Goal: Use online tool/utility: Use online tool/utility

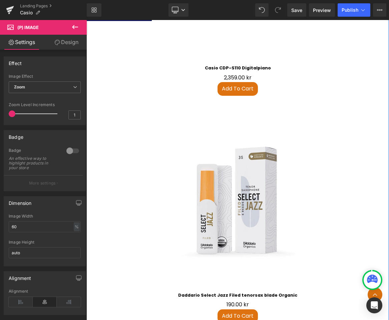
scroll to position [1326, 0]
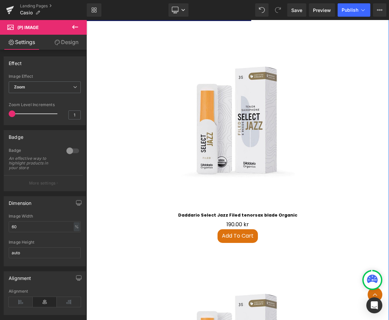
click at [235, 109] on img at bounding box center [238, 122] width 172 height 172
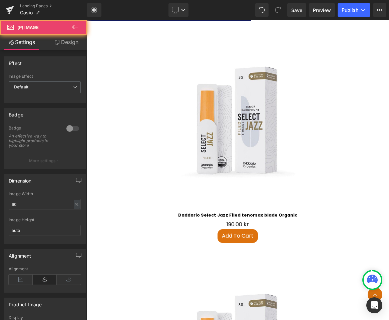
click at [232, 160] on img at bounding box center [238, 122] width 172 height 172
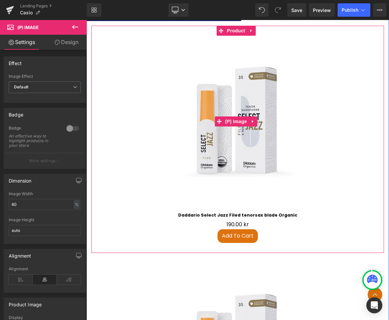
scroll to position [1246, 0]
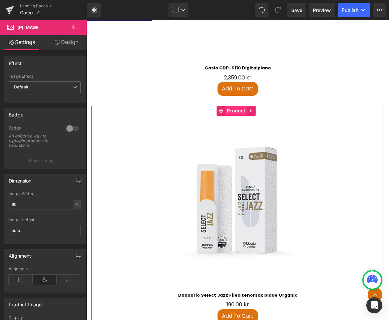
click at [234, 106] on span "Product" at bounding box center [236, 111] width 22 height 10
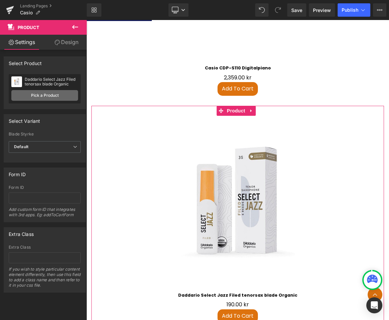
click at [53, 96] on link "Pick a Product" at bounding box center [44, 95] width 67 height 11
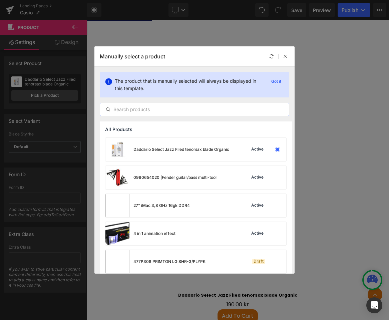
click at [158, 113] on input "text" at bounding box center [194, 109] width 189 height 8
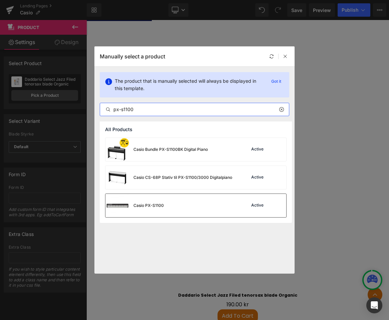
type input "px-s1100"
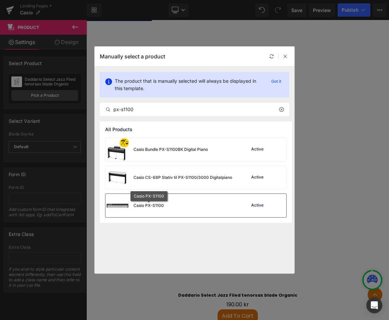
drag, startPoint x: 151, startPoint y: 207, endPoint x: 146, endPoint y: 170, distance: 37.7
click at [151, 207] on div "Casio PX-S1100" at bounding box center [148, 206] width 30 height 6
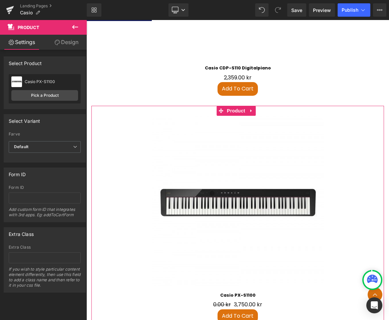
click at [63, 42] on link "Design" at bounding box center [66, 42] width 43 height 15
click at [31, 45] on link "Settings" at bounding box center [21, 42] width 43 height 15
click at [245, 191] on div "Sale Off (P) Image" at bounding box center [238, 202] width 286 height 172
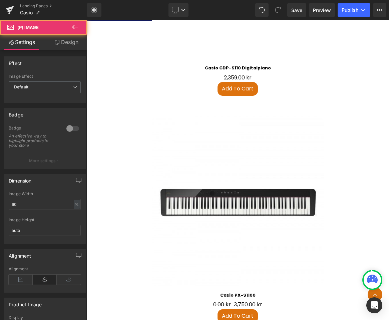
click at [26, 42] on link "Settings" at bounding box center [21, 42] width 43 height 15
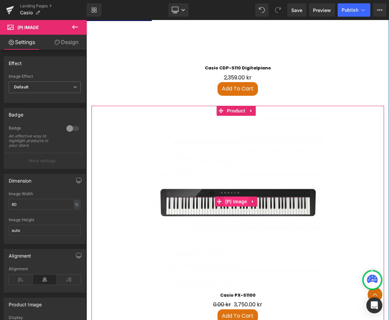
click at [239, 197] on span "(P) Image" at bounding box center [236, 202] width 25 height 10
click at [237, 197] on span "(P) Image" at bounding box center [236, 202] width 25 height 10
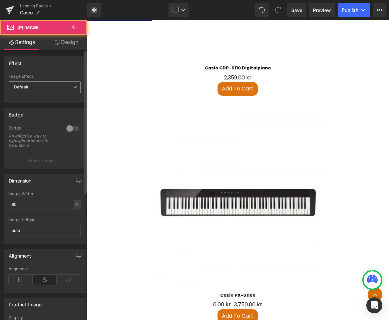
click at [39, 90] on span "Default" at bounding box center [45, 87] width 72 height 12
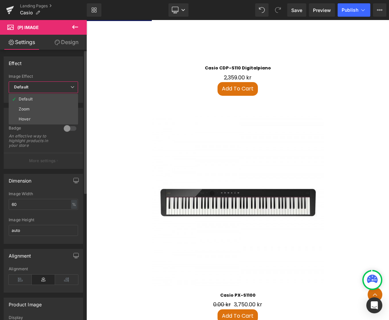
click at [32, 107] on li "Zoom" at bounding box center [43, 109] width 69 height 10
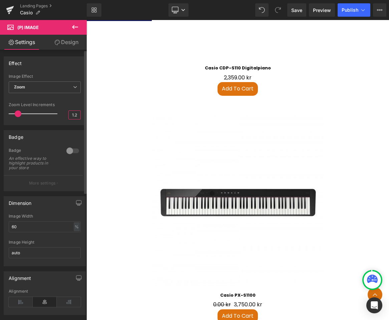
click at [73, 113] on input "1.2" at bounding box center [75, 115] width 12 height 8
click at [75, 115] on input "1.2" at bounding box center [75, 115] width 12 height 8
type input "1"
click at [70, 128] on div "Badge 0 Badge An effective way to highlight products in your store More settings" at bounding box center [45, 158] width 90 height 66
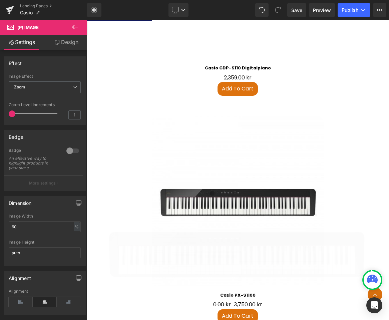
click at [233, 107] on span "Product" at bounding box center [236, 111] width 17 height 8
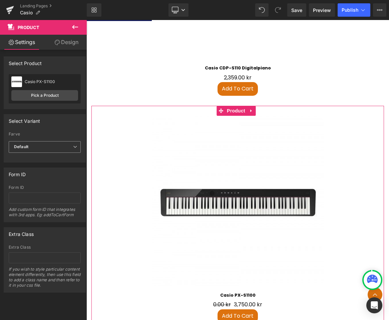
click at [34, 145] on span "Default" at bounding box center [45, 147] width 72 height 12
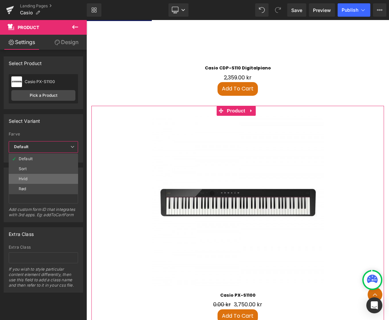
click at [32, 179] on li "Hvid" at bounding box center [43, 179] width 69 height 10
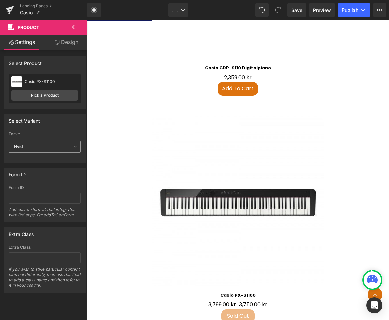
click at [25, 147] on span "Hvid" at bounding box center [45, 147] width 72 height 12
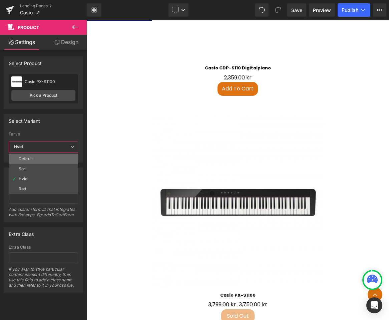
click at [26, 161] on div "Default" at bounding box center [26, 159] width 14 height 5
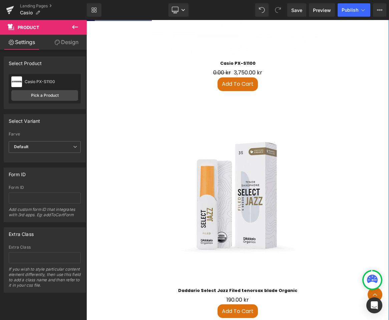
scroll to position [1486, 0]
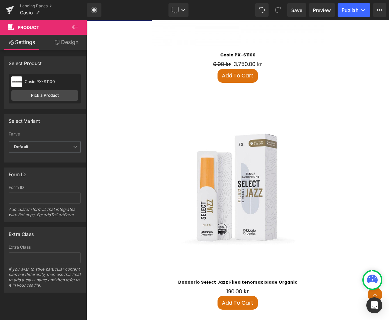
click at [234, 178] on div "Sale Off (P) Image" at bounding box center [238, 189] width 286 height 172
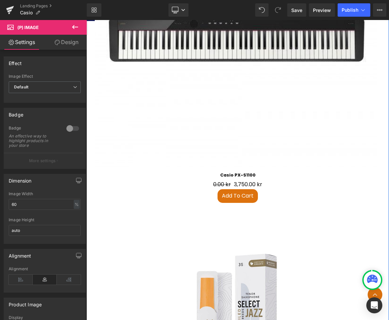
scroll to position [1286, 0]
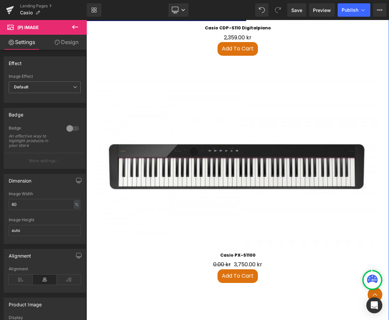
click at [254, 145] on img at bounding box center [236, 165] width 283 height 283
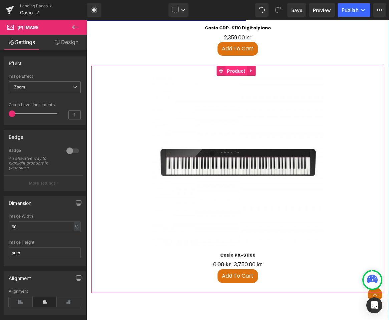
click at [234, 66] on span "Product" at bounding box center [236, 71] width 22 height 10
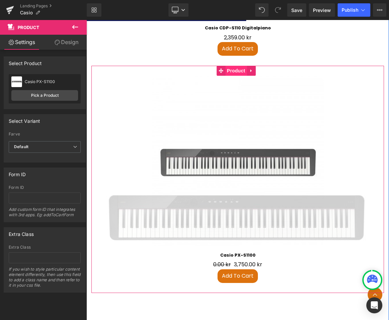
click at [234, 66] on span "Product" at bounding box center [236, 71] width 22 height 10
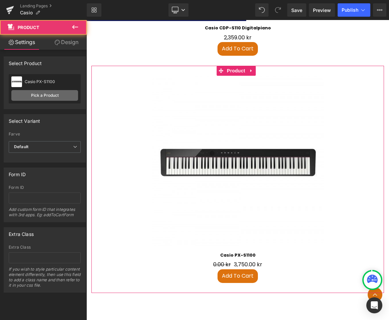
click at [59, 93] on link "Pick a Product" at bounding box center [44, 95] width 67 height 11
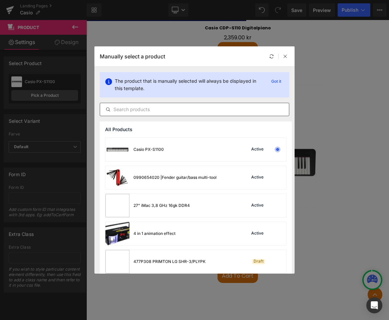
click at [127, 108] on input "text" at bounding box center [194, 109] width 189 height 8
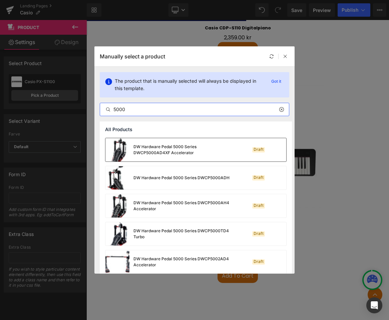
scroll to position [440, 0]
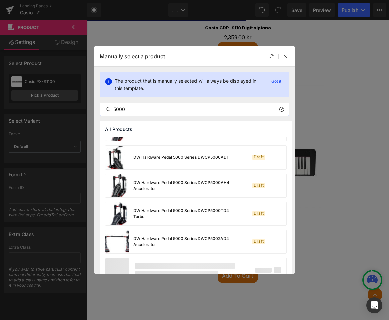
click at [150, 112] on input "5000" at bounding box center [194, 109] width 189 height 8
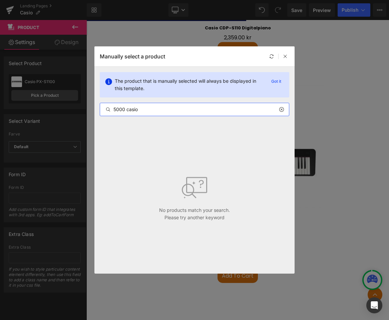
drag, startPoint x: 140, startPoint y: 110, endPoint x: 110, endPoint y: 110, distance: 29.7
click at [110, 110] on div "5000 casio" at bounding box center [194, 109] width 189 height 8
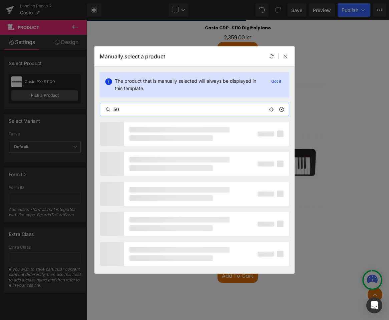
type input "5"
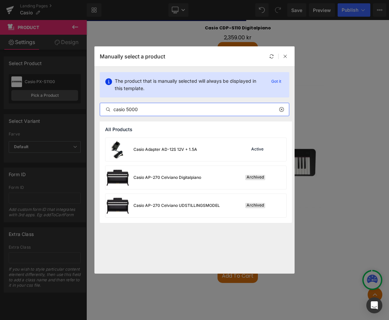
click at [146, 109] on input "casio 5000" at bounding box center [194, 109] width 189 height 8
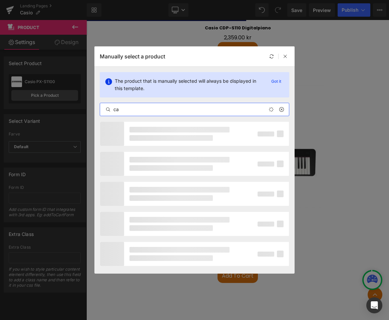
type input "c"
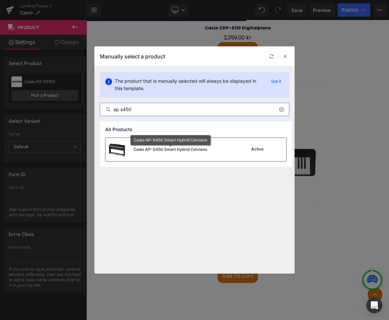
type input "ap s450"
click at [176, 150] on div "Casio AP-S450 Smart Hybrid Celviano" at bounding box center [170, 149] width 74 height 6
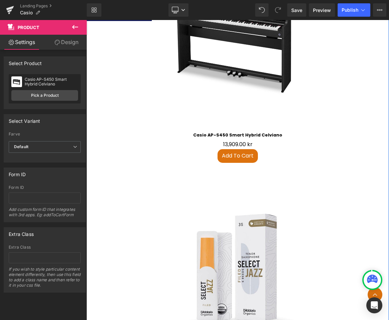
scroll to position [1486, 0]
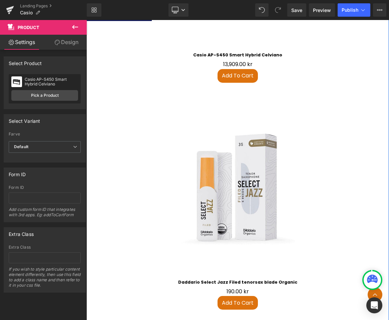
click at [239, 174] on div "Sale Off (P) Image" at bounding box center [238, 189] width 286 height 172
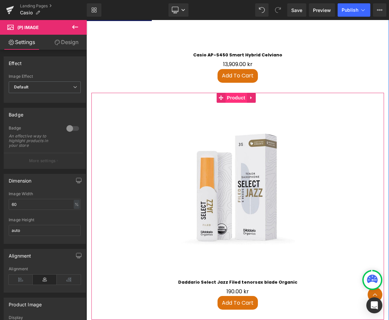
click at [233, 93] on span "Product" at bounding box center [236, 98] width 22 height 10
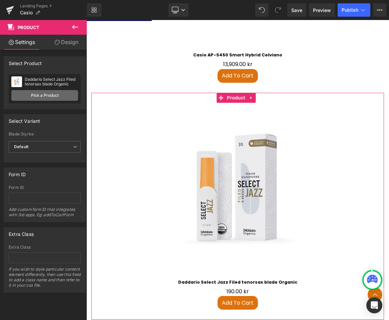
click at [38, 91] on link "Pick a Product" at bounding box center [44, 95] width 67 height 11
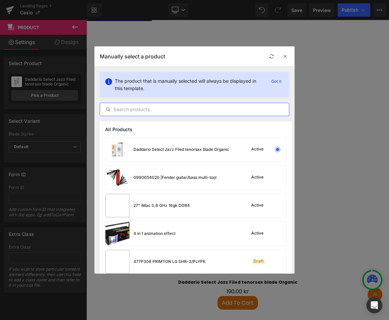
click at [158, 111] on input "text" at bounding box center [194, 109] width 189 height 8
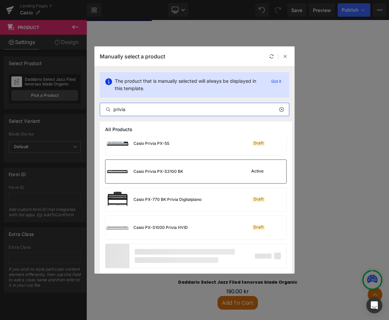
scroll to position [33, 0]
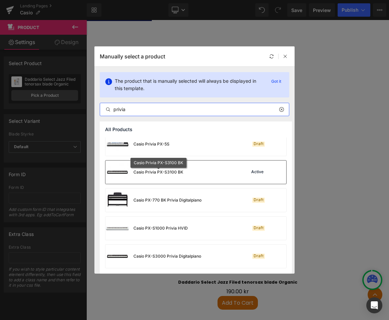
type input "privia"
click at [173, 172] on div "Casio Privia PX-S3100 BK" at bounding box center [158, 172] width 50 height 6
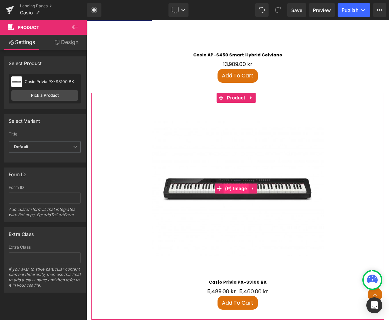
click at [231, 184] on span "(P) Image" at bounding box center [236, 189] width 25 height 10
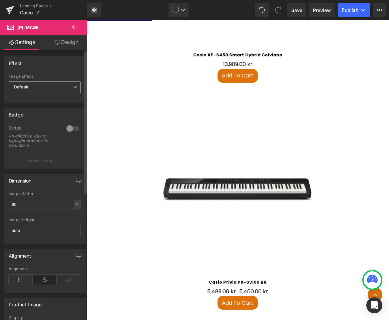
click at [51, 89] on span "Default" at bounding box center [45, 87] width 72 height 12
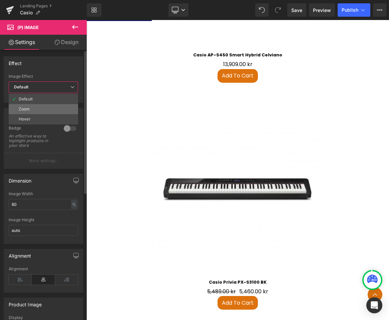
click at [42, 110] on li "Zoom" at bounding box center [43, 109] width 69 height 10
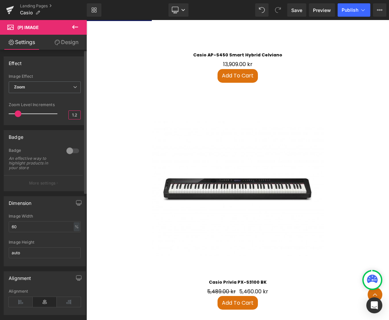
click at [77, 117] on input "1.2" at bounding box center [75, 115] width 12 height 8
type input "1"
click at [65, 131] on div "Badge" at bounding box center [44, 136] width 81 height 13
click at [58, 131] on div "Badge" at bounding box center [44, 136] width 81 height 13
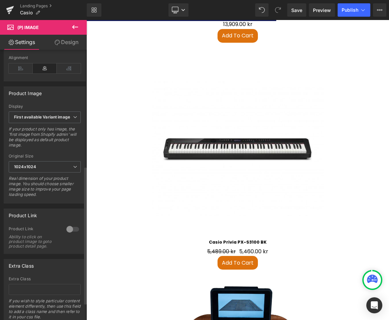
scroll to position [240, 0]
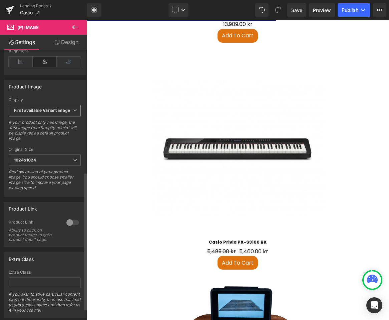
click at [52, 109] on b "First available Variant image" at bounding box center [42, 110] width 56 height 5
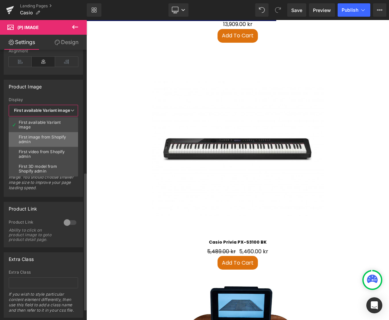
click at [42, 144] on div "First image from Shopify admin" at bounding box center [43, 139] width 49 height 9
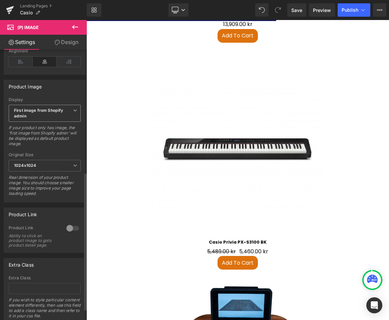
click at [38, 115] on span "First image from Shopify admin" at bounding box center [45, 113] width 72 height 17
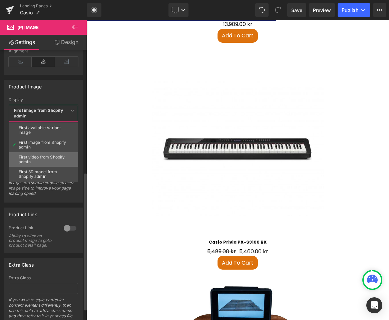
click at [36, 161] on div "First video from Shopify admin" at bounding box center [43, 159] width 49 height 9
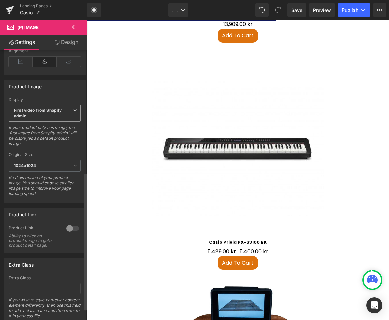
click at [43, 114] on span "First video from Shopify admin" at bounding box center [45, 113] width 72 height 17
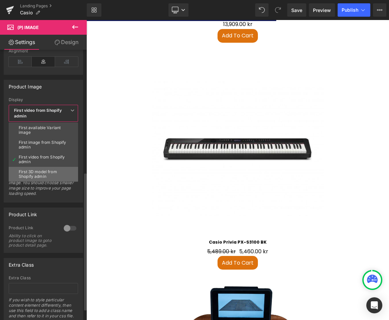
click at [45, 174] on div "First 3D model from Shopify admin" at bounding box center [43, 174] width 49 height 9
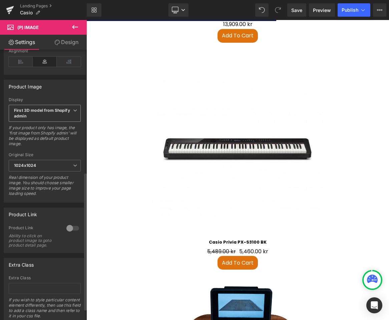
click at [57, 113] on span "First 3D model from Shopify admin" at bounding box center [45, 113] width 72 height 17
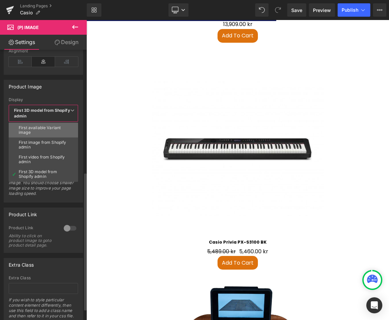
click at [50, 131] on div "First available Variant image" at bounding box center [43, 129] width 49 height 9
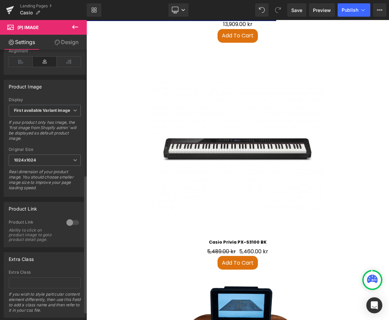
scroll to position [262, 0]
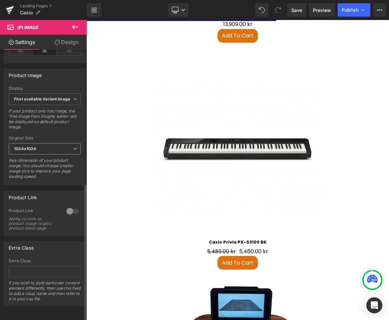
click at [53, 146] on span "1024x1024" at bounding box center [45, 149] width 72 height 12
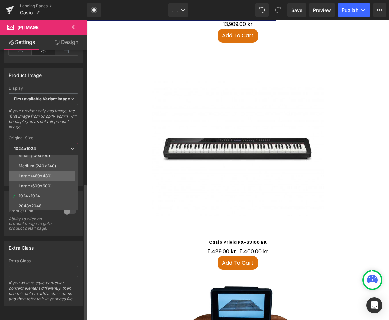
scroll to position [5, 0]
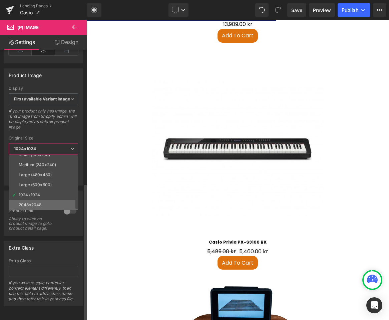
click at [34, 203] on div "2048x2048" at bounding box center [30, 205] width 23 height 5
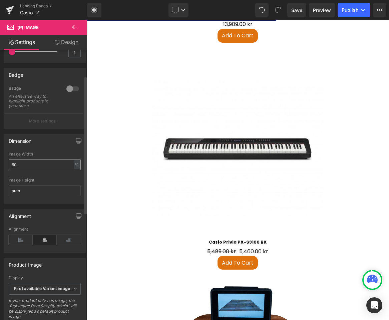
scroll to position [0, 0]
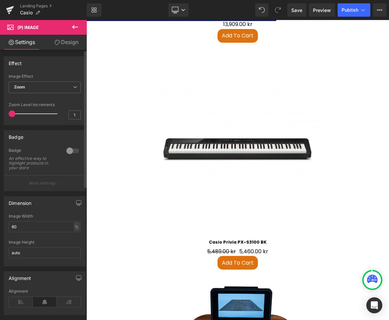
click at [66, 151] on div at bounding box center [73, 150] width 16 height 11
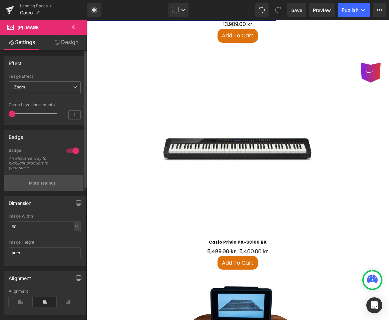
click at [51, 182] on p "More settings" at bounding box center [42, 183] width 27 height 6
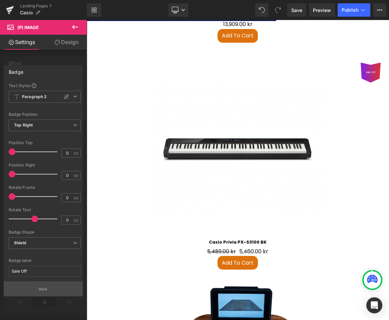
click at [46, 286] on button "Back" at bounding box center [43, 288] width 79 height 15
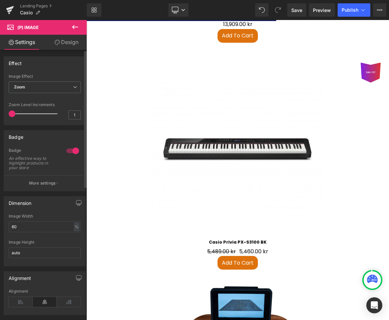
click at [68, 151] on div at bounding box center [73, 150] width 16 height 11
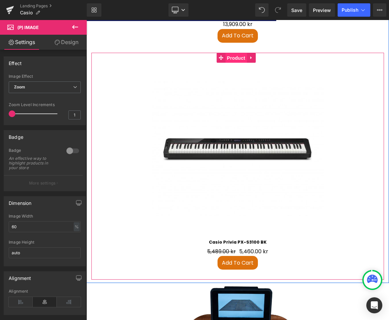
click at [241, 53] on span "Product" at bounding box center [236, 58] width 22 height 10
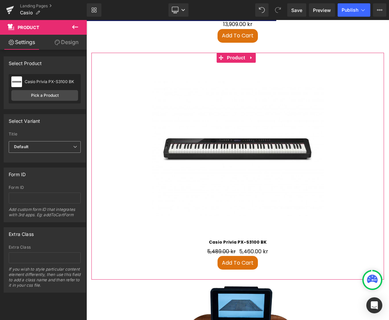
click at [42, 146] on span "Default" at bounding box center [45, 147] width 72 height 12
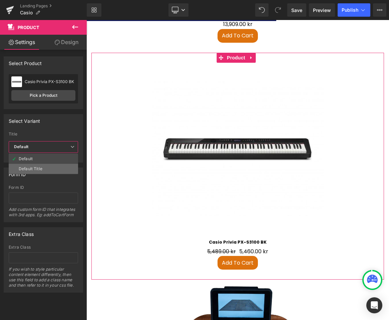
click at [36, 171] on div "Default Title" at bounding box center [31, 169] width 24 height 5
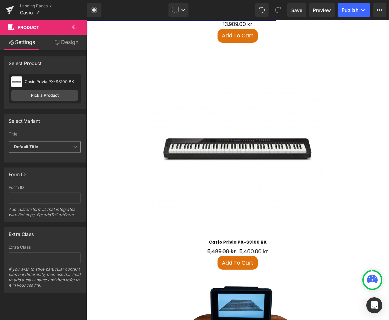
click at [45, 145] on span "Default Title" at bounding box center [45, 147] width 72 height 12
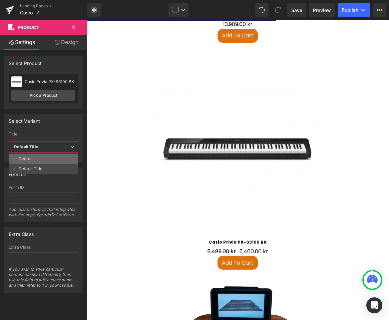
click at [34, 161] on li "Default" at bounding box center [43, 159] width 69 height 10
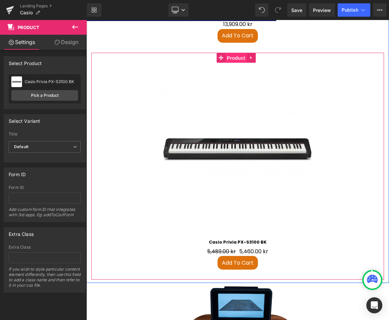
click at [241, 53] on span "Product" at bounding box center [236, 58] width 22 height 10
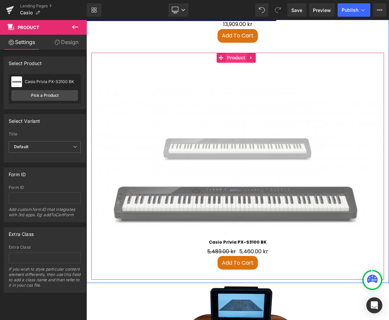
click at [235, 53] on span "Product" at bounding box center [236, 58] width 22 height 10
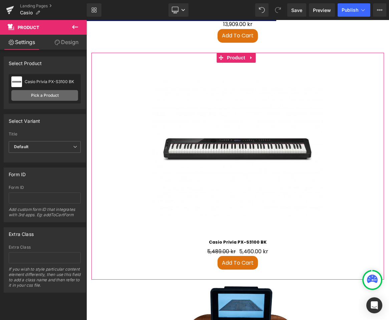
click at [33, 98] on link "Pick a Product" at bounding box center [44, 95] width 67 height 11
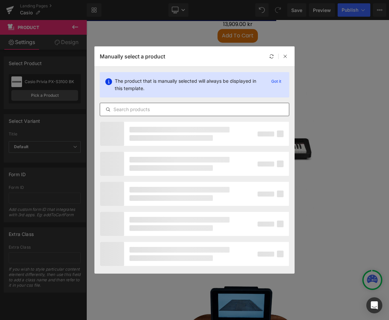
click at [166, 110] on input "text" at bounding box center [194, 109] width 189 height 8
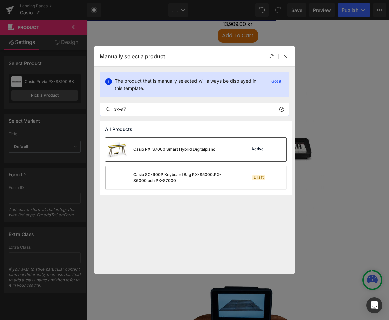
type input "px-s7"
click at [152, 148] on div "Casio PX-S7000 Smart Hybrid Digitalpiano" at bounding box center [174, 149] width 82 height 6
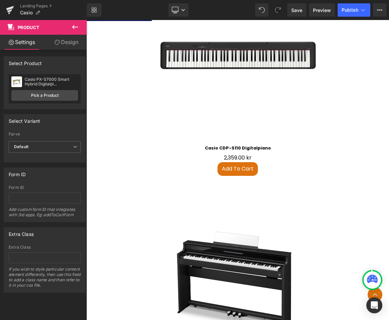
scroll to position [1406, 0]
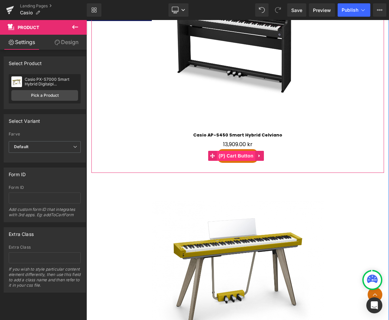
click at [246, 151] on span "(P) Cart Button" at bounding box center [236, 156] width 38 height 10
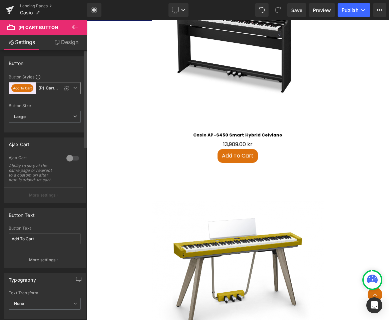
click at [29, 88] on button "Add To Cart" at bounding box center [22, 88] width 22 height 8
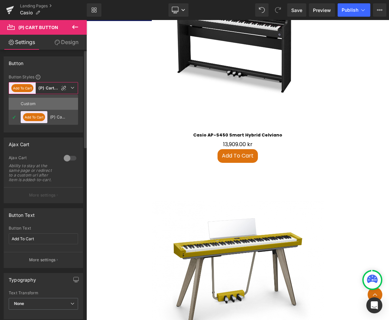
click at [30, 104] on div "Custom" at bounding box center [29, 104] width 16 height 12
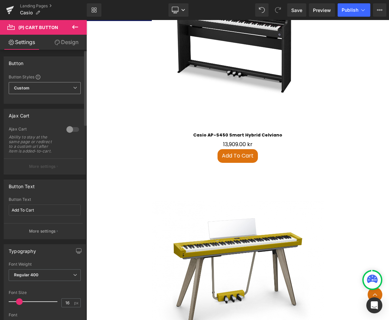
click at [35, 85] on span "Custom" at bounding box center [45, 88] width 72 height 12
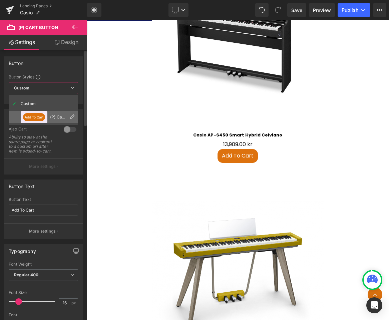
click at [31, 114] on button "Add To Cart" at bounding box center [34, 117] width 22 height 8
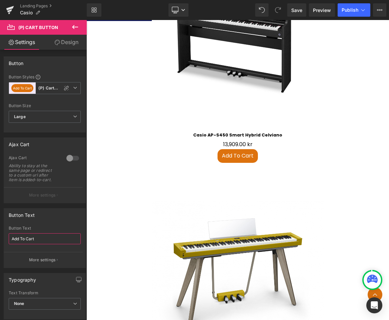
drag, startPoint x: 41, startPoint y: 238, endPoint x: -1, endPoint y: 241, distance: 41.8
click at [0, 241] on html "(P) Cart Button You are previewing how the Live Preset 0 will restyle your page…" at bounding box center [194, 160] width 389 height 320
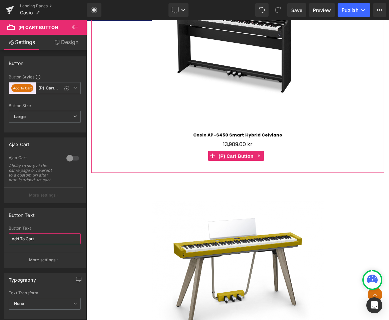
click at [241, 151] on span "(P) Cart Button" at bounding box center [236, 156] width 38 height 10
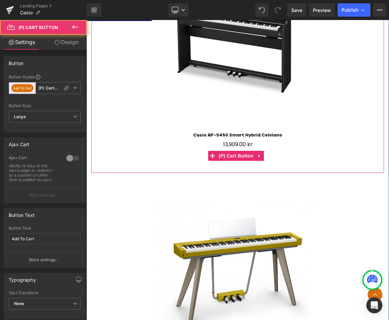
click at [242, 151] on button "Add To Cart" at bounding box center [238, 156] width 40 height 14
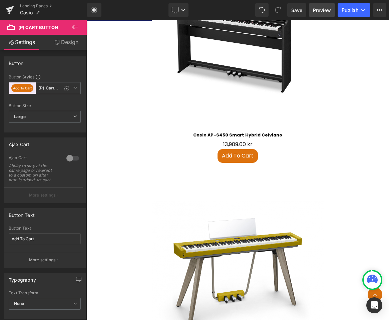
click at [318, 11] on span "Preview" at bounding box center [322, 10] width 18 height 7
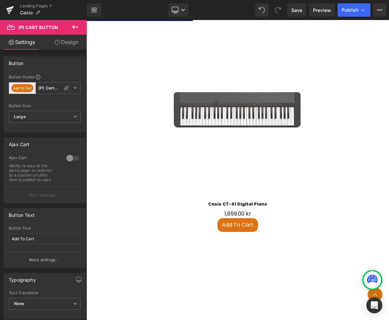
scroll to position [885, 0]
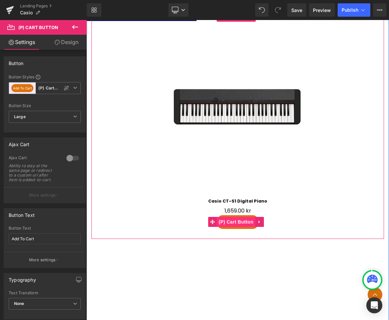
click at [240, 217] on span "(P) Cart Button" at bounding box center [236, 222] width 38 height 10
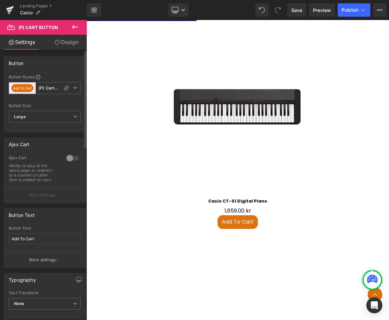
click at [75, 158] on div at bounding box center [73, 158] width 16 height 11
click at [72, 159] on div at bounding box center [73, 158] width 16 height 11
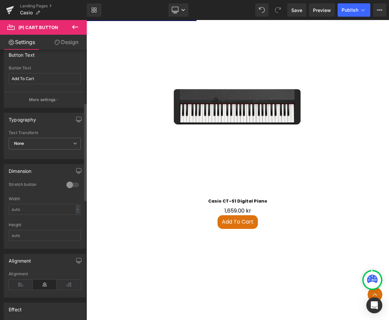
scroll to position [40, 0]
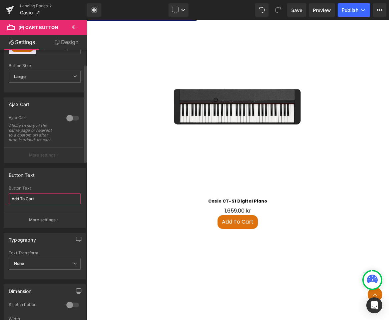
drag, startPoint x: 43, startPoint y: 198, endPoint x: 9, endPoint y: 197, distance: 34.0
click at [9, 197] on input "Add To Cart" at bounding box center [45, 198] width 72 height 11
type input "C"
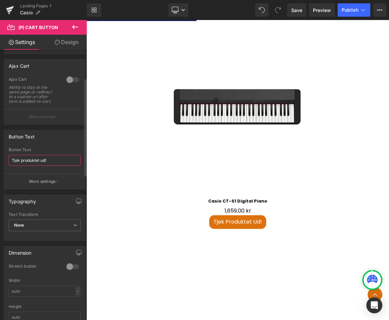
scroll to position [120, 0]
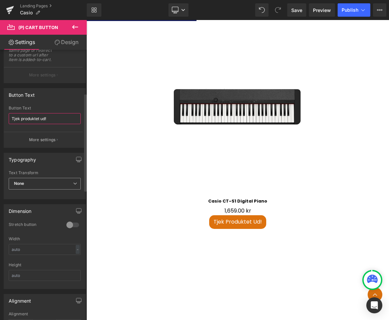
type input "Tjek produktet ud!"
click at [39, 188] on span "None" at bounding box center [45, 184] width 72 height 12
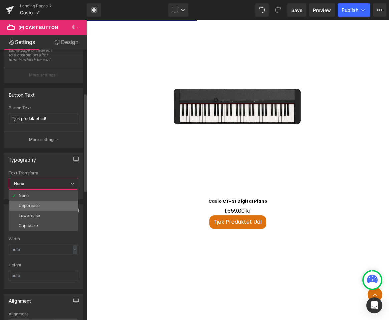
click at [39, 209] on li "Uppercase" at bounding box center [43, 206] width 69 height 10
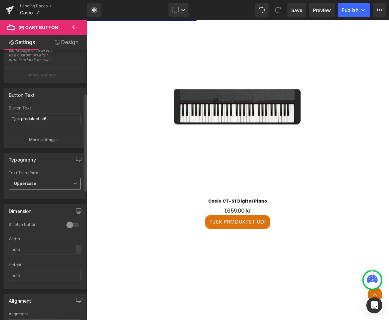
click at [42, 187] on span "Uppercase" at bounding box center [45, 184] width 72 height 12
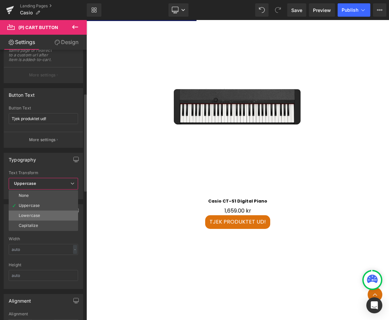
click at [39, 218] on li "Lowercase" at bounding box center [43, 216] width 69 height 10
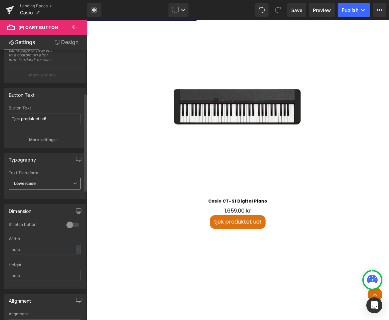
click at [37, 185] on span "Lowercase" at bounding box center [45, 184] width 72 height 12
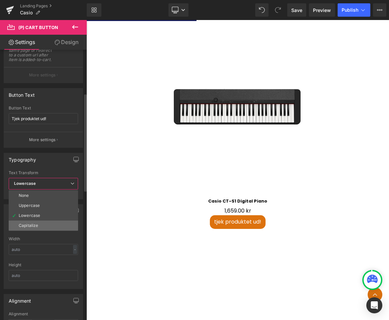
click at [34, 223] on div "Capitalize" at bounding box center [28, 225] width 19 height 5
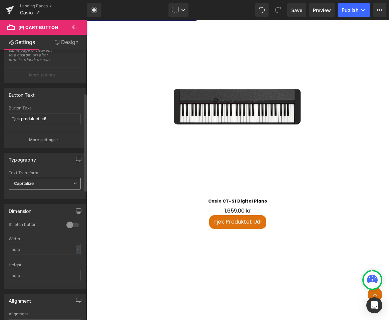
click at [38, 184] on span "Capitalize" at bounding box center [45, 184] width 72 height 12
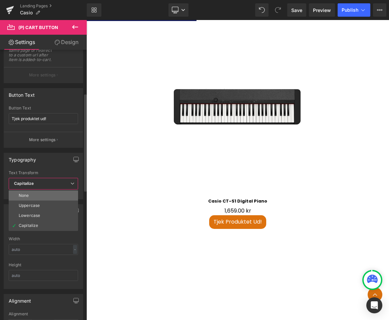
click at [38, 195] on li "None" at bounding box center [43, 196] width 69 height 10
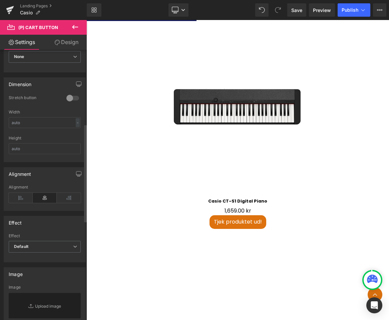
scroll to position [200, 0]
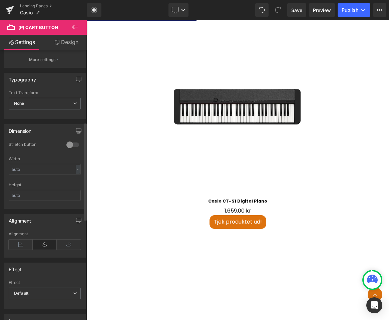
click at [73, 147] on div at bounding box center [73, 144] width 16 height 11
click at [71, 149] on div at bounding box center [73, 144] width 16 height 11
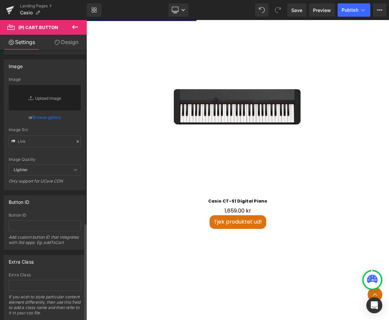
scroll to position [479, 0]
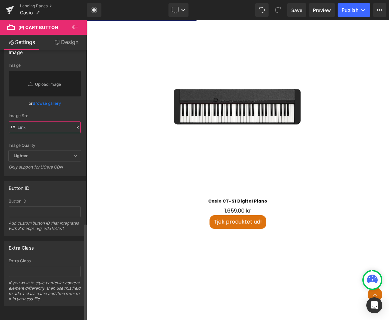
click at [37, 121] on input "text" at bounding box center [45, 127] width 72 height 12
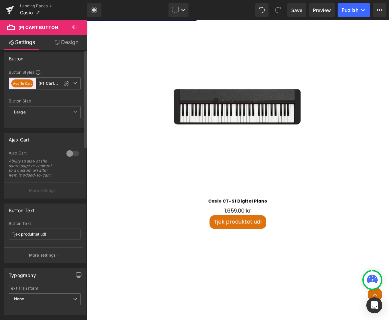
scroll to position [0, 0]
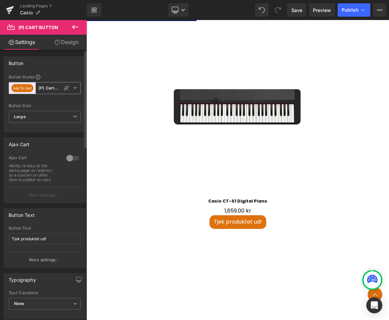
click at [54, 88] on b "(P) Cart Button" at bounding box center [50, 88] width 25 height 6
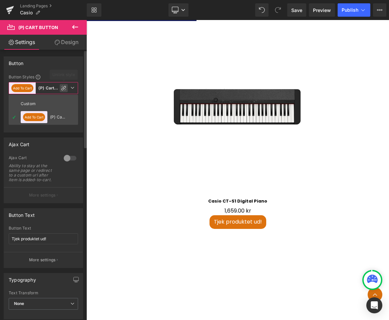
click at [64, 87] on icon at bounding box center [63, 87] width 5 height 5
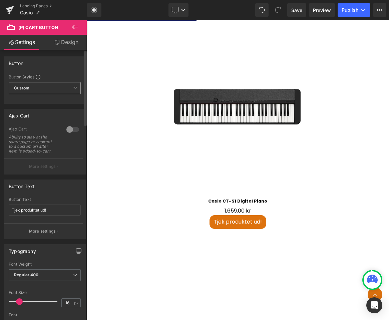
click at [50, 90] on span "Custom" at bounding box center [45, 88] width 72 height 12
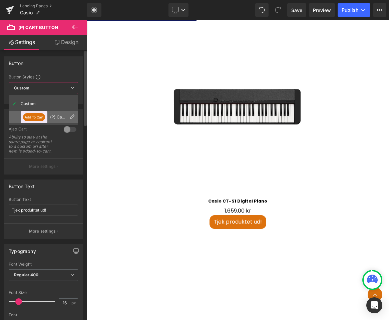
click at [34, 114] on button "Add To Cart" at bounding box center [34, 117] width 22 height 8
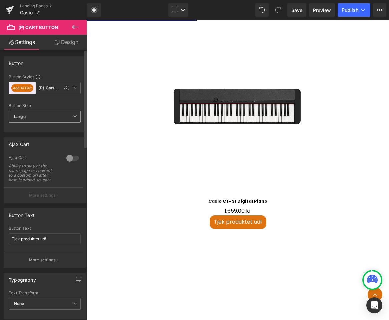
click at [29, 116] on span "Large" at bounding box center [45, 117] width 72 height 12
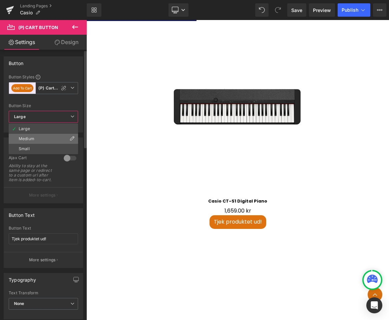
click at [35, 139] on li "Medium" at bounding box center [43, 139] width 69 height 10
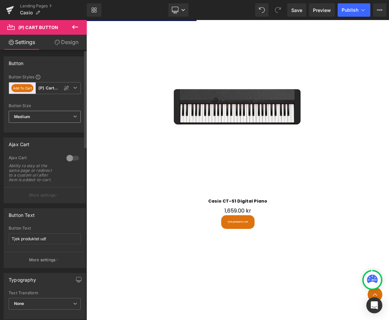
click at [34, 112] on span "Medium" at bounding box center [45, 117] width 72 height 12
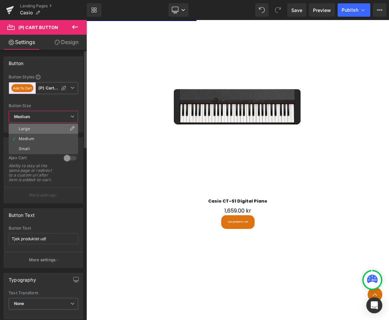
click at [35, 132] on li "Large" at bounding box center [43, 129] width 69 height 10
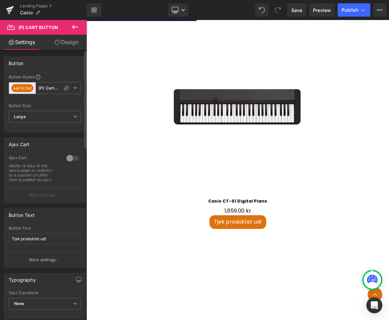
click at [68, 159] on div at bounding box center [73, 158] width 16 height 11
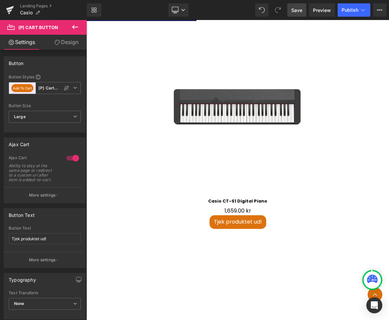
click at [299, 11] on span "Save" at bounding box center [296, 10] width 11 height 7
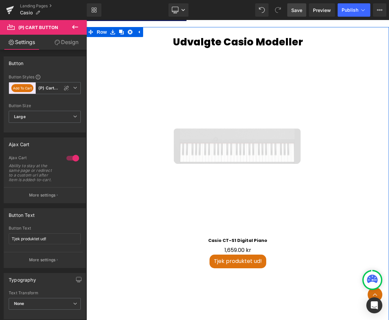
scroll to position [805, 0]
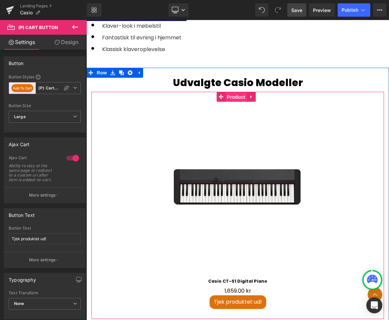
click at [239, 93] on span "Product" at bounding box center [236, 97] width 22 height 10
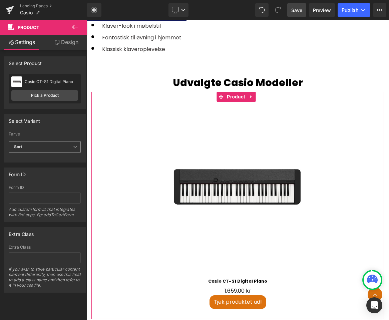
click at [54, 145] on span "Sort" at bounding box center [45, 147] width 72 height 12
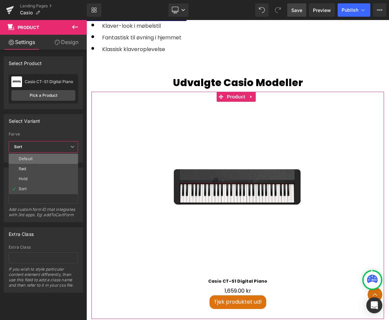
click at [47, 160] on li "Default" at bounding box center [43, 159] width 69 height 10
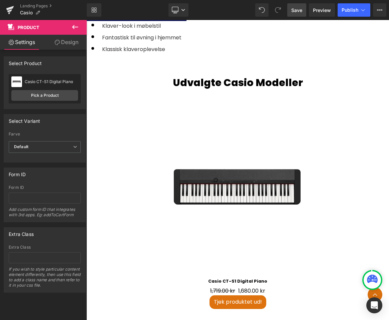
click at [61, 174] on div "Form ID" at bounding box center [44, 174] width 81 height 13
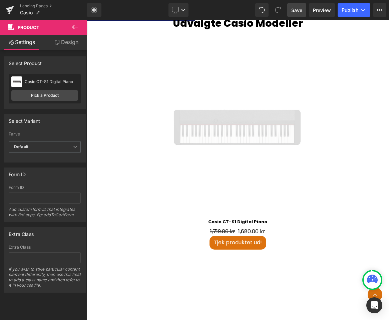
scroll to position [885, 0]
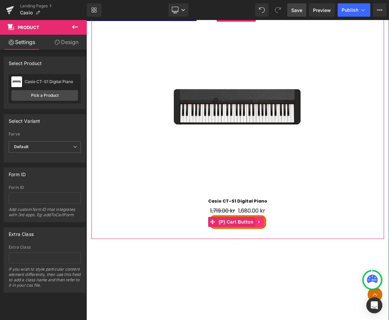
click at [259, 220] on icon at bounding box center [259, 222] width 5 height 5
click at [225, 217] on span "(P) Cart Button" at bounding box center [223, 222] width 38 height 10
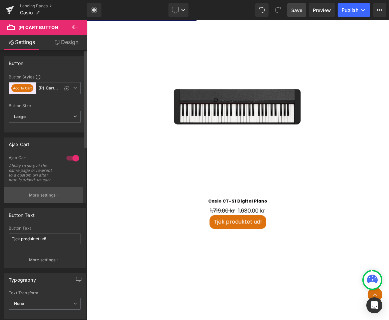
click at [54, 196] on p "More settings" at bounding box center [42, 195] width 27 height 6
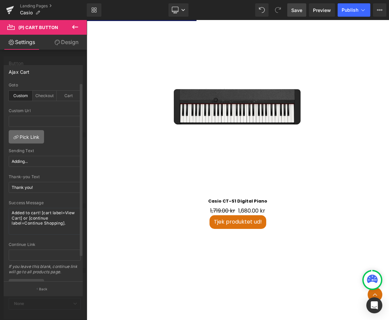
drag, startPoint x: 33, startPoint y: 138, endPoint x: 24, endPoint y: 135, distance: 9.5
click at [24, 135] on link "Pick Link" at bounding box center [26, 136] width 35 height 13
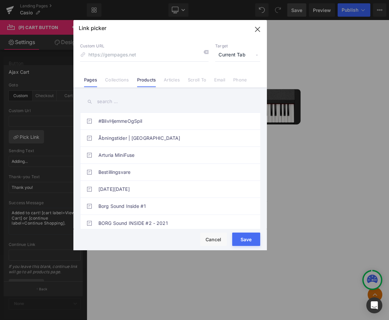
click at [140, 81] on link "Products" at bounding box center [146, 82] width 19 height 10
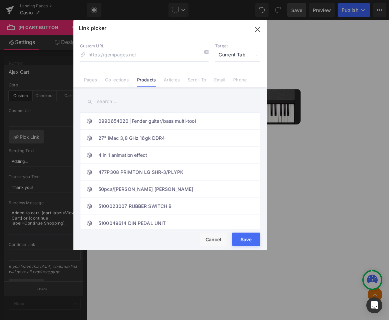
click at [112, 104] on input "text" at bounding box center [170, 101] width 180 height 15
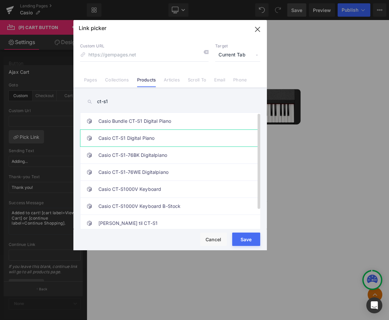
type input "ct-s1"
click at [151, 139] on link "Casio CT-S1 Digital Piano" at bounding box center [171, 138] width 147 height 17
click at [241, 242] on button "Save" at bounding box center [246, 239] width 28 height 13
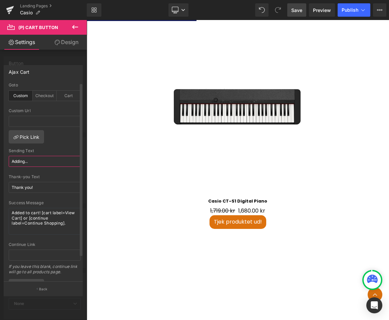
drag, startPoint x: 38, startPoint y: 162, endPoint x: 10, endPoint y: 163, distance: 27.4
click at [10, 163] on input "Adding..." at bounding box center [45, 161] width 72 height 11
type input "Loader"
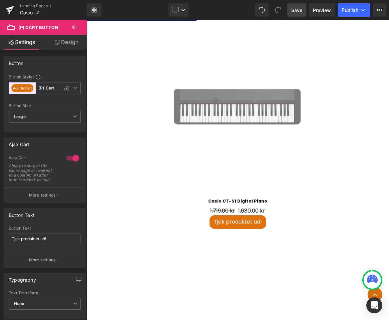
click at [293, 14] on link "Save" at bounding box center [296, 9] width 19 height 13
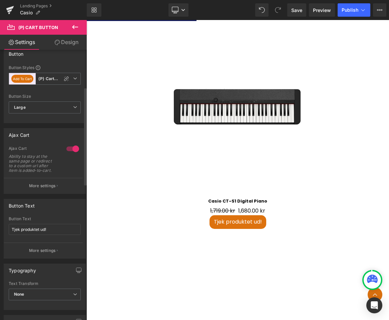
scroll to position [0, 0]
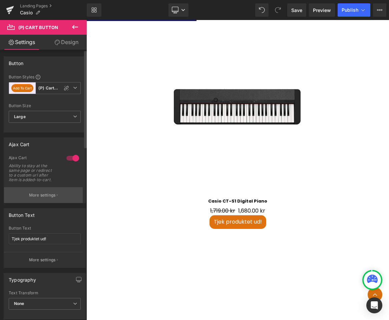
click at [40, 197] on p "More settings" at bounding box center [42, 195] width 27 height 6
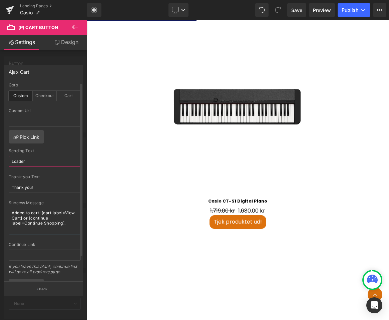
drag, startPoint x: 33, startPoint y: 156, endPoint x: 19, endPoint y: 161, distance: 14.7
click at [13, 160] on input "Loader" at bounding box center [45, 161] width 72 height 11
drag, startPoint x: 40, startPoint y: 160, endPoint x: 11, endPoint y: 162, distance: 29.1
click at [11, 162] on input "Loader" at bounding box center [45, 161] width 72 height 11
type input "K"
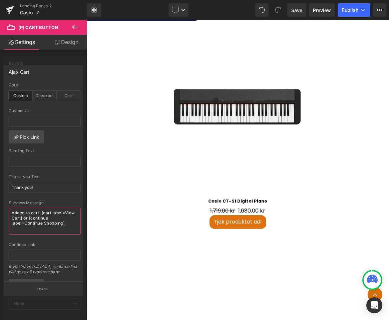
drag, startPoint x: 66, startPoint y: 226, endPoint x: -25, endPoint y: 209, distance: 92.7
click at [0, 209] on html "(P) Cart Button You are previewing how the Live Preset 0 will restyle your page…" at bounding box center [194, 160] width 389 height 320
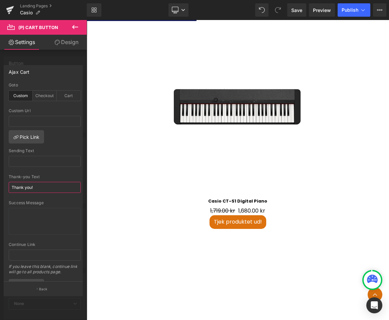
drag, startPoint x: 44, startPoint y: 193, endPoint x: -10, endPoint y: 187, distance: 54.1
click at [0, 187] on html "(P) Cart Button You are previewing how the Live Preset 0 will restyle your page…" at bounding box center [194, 160] width 389 height 320
type input "Taaaak!"
click at [56, 177] on div "Thank-you Text" at bounding box center [45, 177] width 72 height 5
click at [295, 9] on span "Save" at bounding box center [296, 10] width 11 height 7
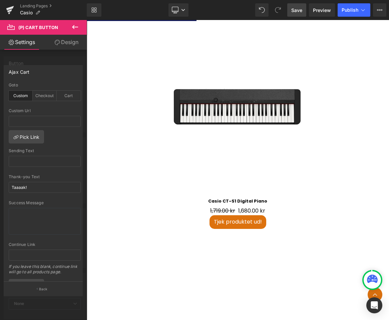
click at [295, 12] on span "Save" at bounding box center [296, 10] width 11 height 7
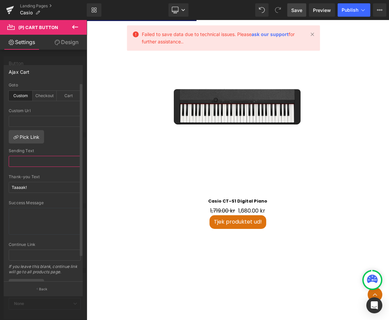
click at [55, 159] on input "text" at bounding box center [45, 161] width 72 height 11
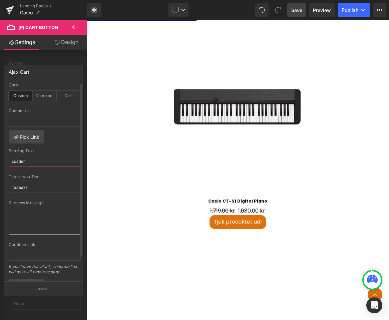
type input "Loader"
click at [44, 216] on textarea at bounding box center [45, 221] width 72 height 27
type textarea "Weeee"
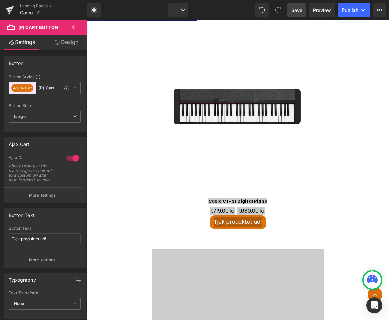
drag, startPoint x: 293, startPoint y: 11, endPoint x: 136, endPoint y: 131, distance: 197.5
click at [293, 11] on span "Save" at bounding box center [296, 10] width 11 height 7
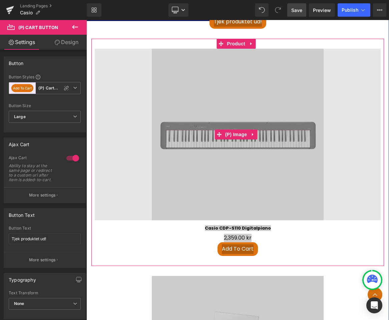
scroll to position [965, 0]
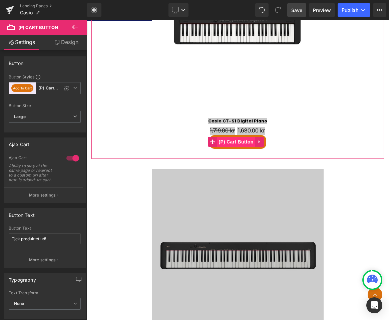
click at [244, 137] on span "(P) Cart Button" at bounding box center [236, 142] width 38 height 10
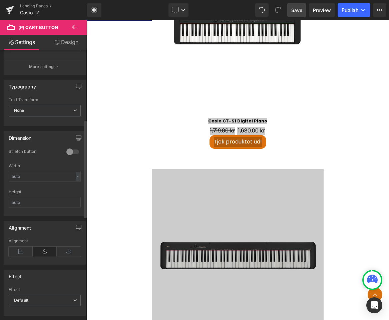
scroll to position [159, 0]
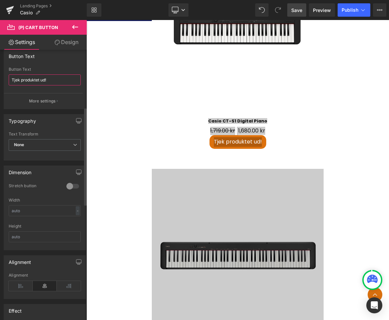
drag, startPoint x: 51, startPoint y: 81, endPoint x: 10, endPoint y: 81, distance: 41.4
click at [10, 81] on input "Tjek produktet ud!" at bounding box center [45, 79] width 72 height 11
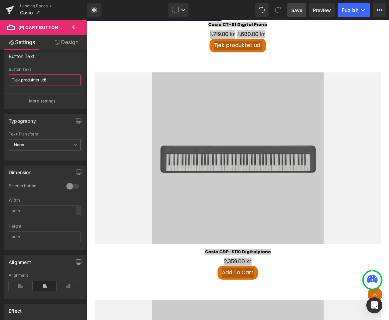
scroll to position [1086, 0]
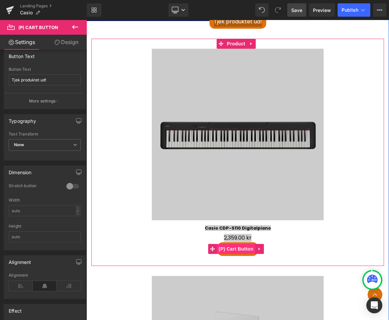
click at [237, 244] on span "(P) Cart Button" at bounding box center [236, 249] width 38 height 10
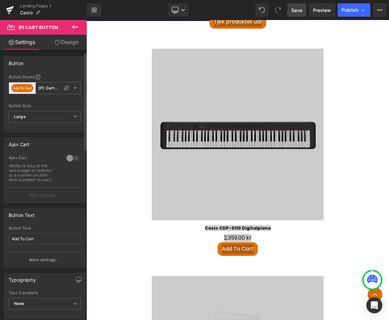
scroll to position [80, 0]
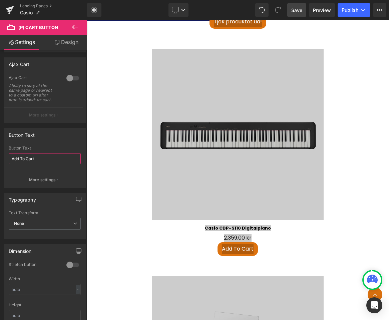
drag, startPoint x: 32, startPoint y: 158, endPoint x: -2, endPoint y: 158, distance: 34.4
click at [0, 158] on html "(P) Cart Button You are previewing how the Live Preset 0 will restyle your page…" at bounding box center [194, 160] width 389 height 320
paste input "Tjek produktet ud!"
type input "Tjek produktet ud!"
click at [57, 135] on div "Button Text" at bounding box center [44, 134] width 81 height 13
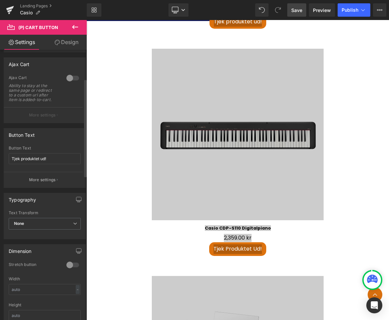
click at [74, 74] on div at bounding box center [73, 78] width 16 height 11
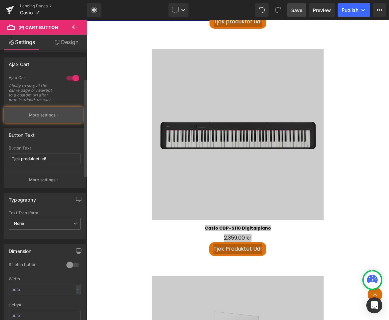
click at [54, 114] on button "More settings" at bounding box center [43, 115] width 79 height 16
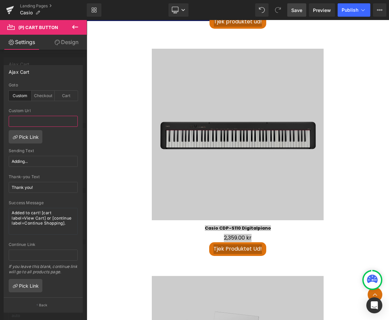
click at [37, 120] on input "text" at bounding box center [43, 121] width 69 height 11
click at [33, 134] on link "Pick Link" at bounding box center [26, 136] width 34 height 13
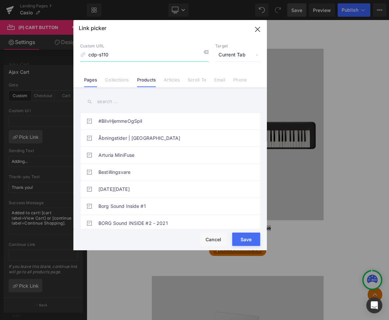
type input "cdp-s110"
click at [145, 79] on link "Products" at bounding box center [146, 82] width 19 height 10
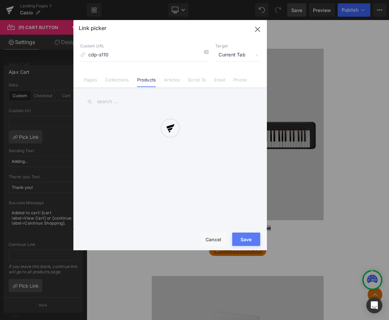
click at [112, 103] on div at bounding box center [170, 135] width 194 height 230
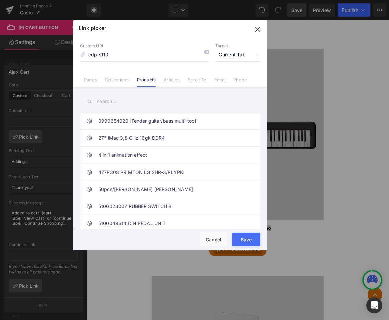
click at [112, 101] on input "text" at bounding box center [170, 101] width 180 height 15
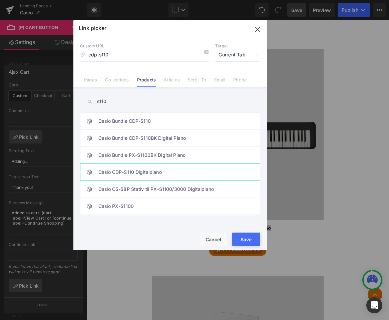
type input "s110"
click at [132, 172] on link "Casio CDP-S110 Digitalpiano" at bounding box center [171, 172] width 147 height 17
click at [260, 29] on icon "button" at bounding box center [257, 29] width 11 height 11
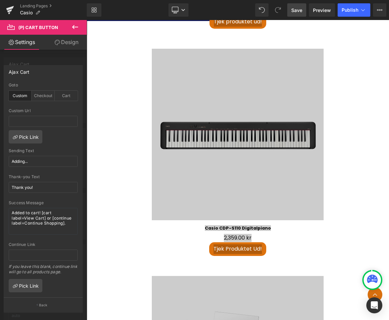
drag, startPoint x: 301, startPoint y: 11, endPoint x: 209, endPoint y: 44, distance: 98.2
click at [301, 11] on span "Save" at bounding box center [296, 10] width 11 height 7
